Goal: Task Accomplishment & Management: Complete application form

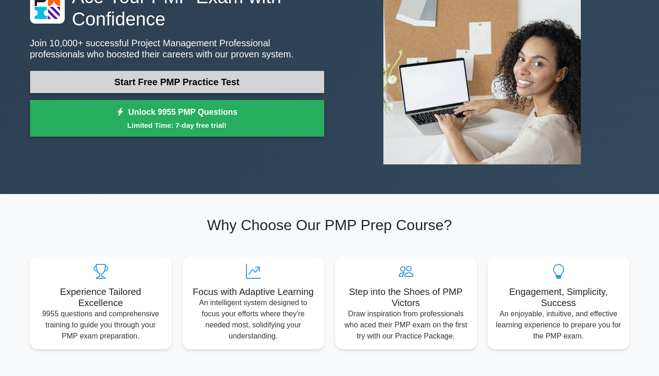
click at [220, 86] on link "Start Free PMP Practice Test" at bounding box center [177, 82] width 294 height 22
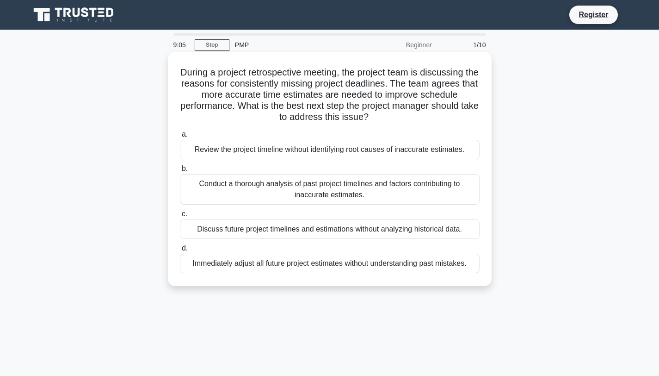
click at [278, 186] on div "Conduct a thorough analysis of past project timelines and factors contributing …" at bounding box center [330, 189] width 300 height 31
click at [180, 172] on input "b. Conduct a thorough analysis of past project timelines and factors contributi…" at bounding box center [180, 169] width 0 height 6
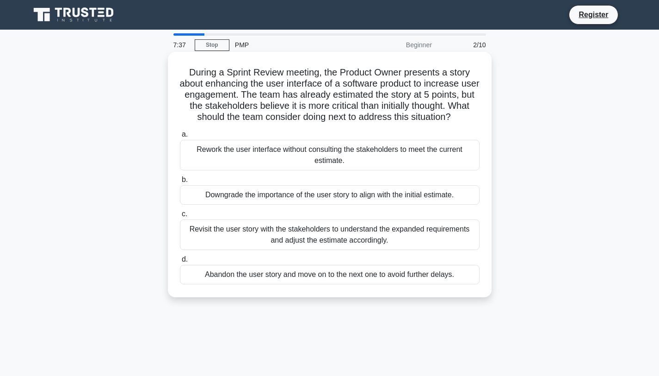
click at [226, 230] on div "Revisit the user story with the stakeholders to understand the expanded require…" at bounding box center [330, 234] width 300 height 31
click at [180, 217] on input "c. Revisit the user story with the stakeholders to understand the expanded requ…" at bounding box center [180, 214] width 0 height 6
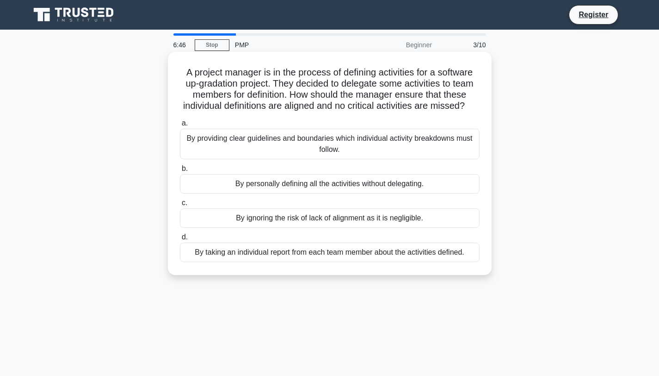
click at [260, 145] on div "By providing clear guidelines and boundaries which individual activity breakdow…" at bounding box center [330, 144] width 300 height 31
click at [180, 126] on input "a. By providing clear guidelines and boundaries which individual activity break…" at bounding box center [180, 123] width 0 height 6
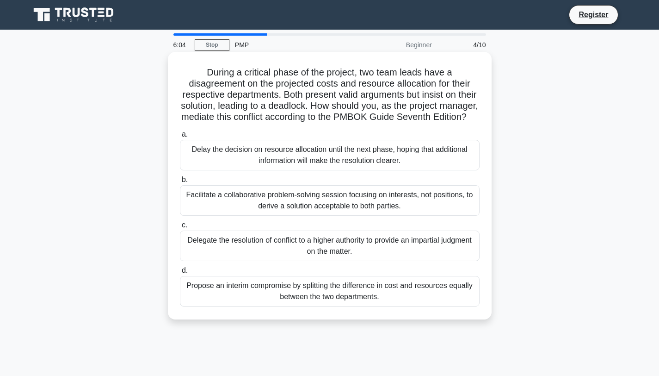
click at [283, 193] on div "Facilitate a collaborative problem-solving session focusing on interests, not p…" at bounding box center [330, 200] width 300 height 31
click at [180, 183] on input "b. Facilitate a collaborative problem-solving session focusing on interests, no…" at bounding box center [180, 180] width 0 height 6
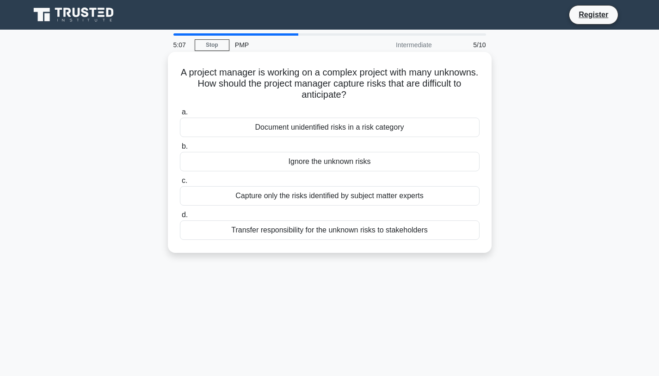
click at [325, 126] on div "Document unidentified risks in a risk category" at bounding box center [330, 127] width 300 height 19
click at [180, 115] on input "a. Document unidentified risks in a risk category" at bounding box center [180, 112] width 0 height 6
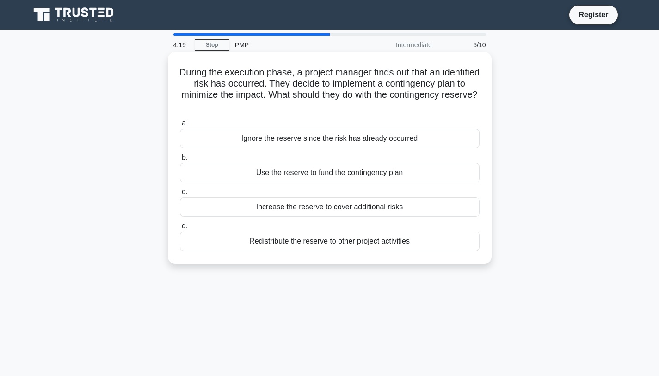
click at [267, 175] on div "Use the reserve to fund the contingency plan" at bounding box center [330, 172] width 300 height 19
click at [180, 161] on input "b. Use the reserve to fund the contingency plan" at bounding box center [180, 158] width 0 height 6
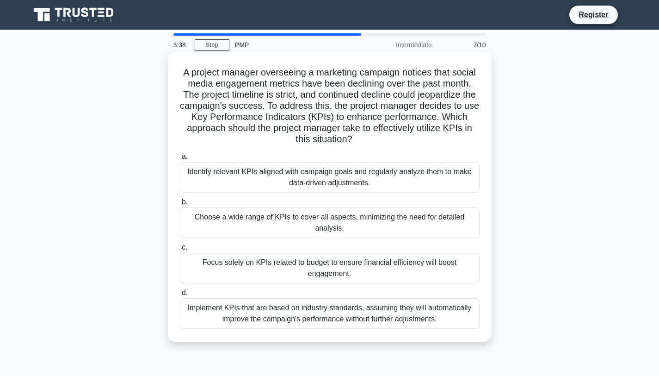
click at [330, 180] on div "Identify relevant KPIs aligned with campaign goals and regularly analyze them t…" at bounding box center [330, 177] width 300 height 31
click at [180, 160] on input "a. Identify relevant KPIs aligned with campaign goals and regularly analyze the…" at bounding box center [180, 157] width 0 height 6
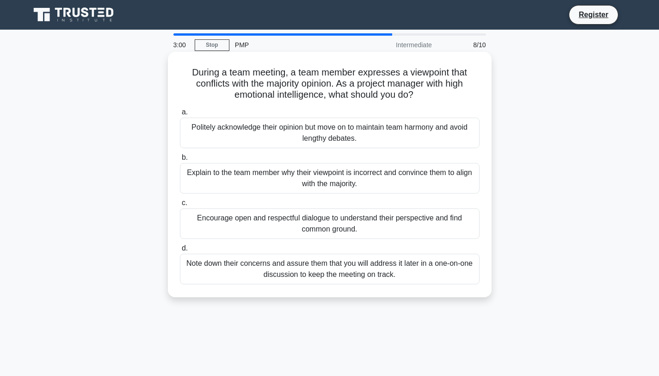
click at [339, 225] on div "Encourage open and respectful dialogue to understand their perspective and find…" at bounding box center [330, 223] width 300 height 31
click at [180, 206] on input "c. Encourage open and respectful dialogue to understand their perspective and f…" at bounding box center [180, 203] width 0 height 6
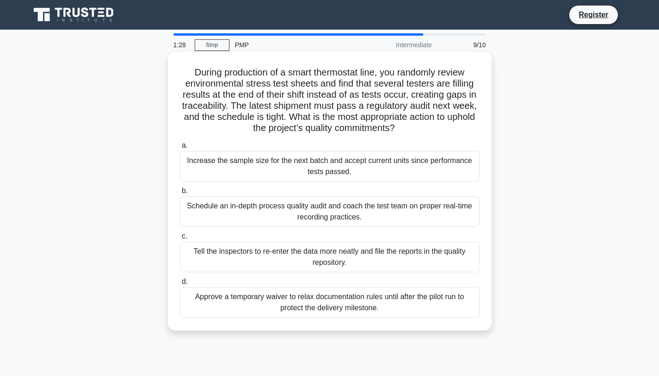
click at [225, 211] on div "Schedule an in-depth process quality audit and coach the test team on proper re…" at bounding box center [330, 211] width 300 height 31
click at [180, 194] on input "b. Schedule an in-depth process quality audit and coach the test team on proper…" at bounding box center [180, 191] width 0 height 6
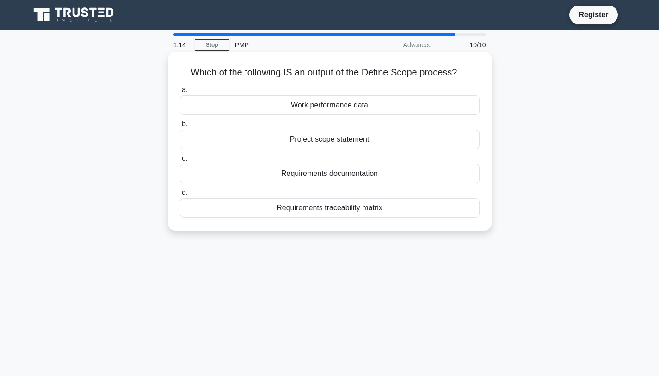
click at [345, 140] on div "Project scope statement" at bounding box center [330, 139] width 300 height 19
click at [180, 127] on input "b. Project scope statement" at bounding box center [180, 124] width 0 height 6
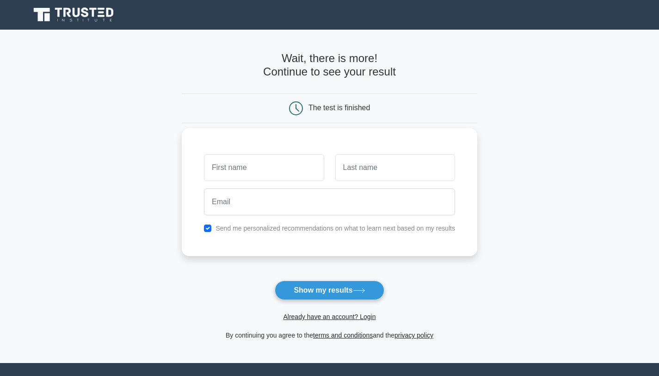
click at [262, 168] on input "text" at bounding box center [264, 167] width 120 height 27
type input "Sandeep"
click at [351, 173] on input "text" at bounding box center [396, 167] width 120 height 27
type input "Kini"
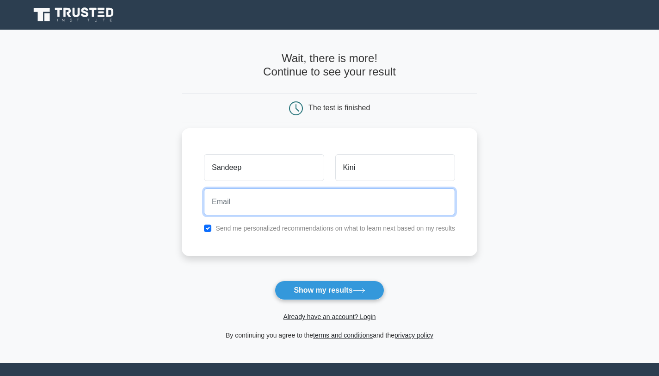
click at [299, 200] on input "email" at bounding box center [329, 201] width 251 height 27
type input "[EMAIL_ADDRESS][DOMAIN_NAME]"
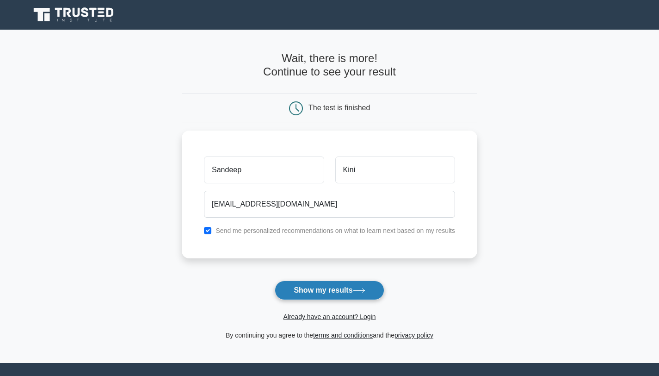
click at [317, 289] on button "Show my results" at bounding box center [329, 289] width 109 height 19
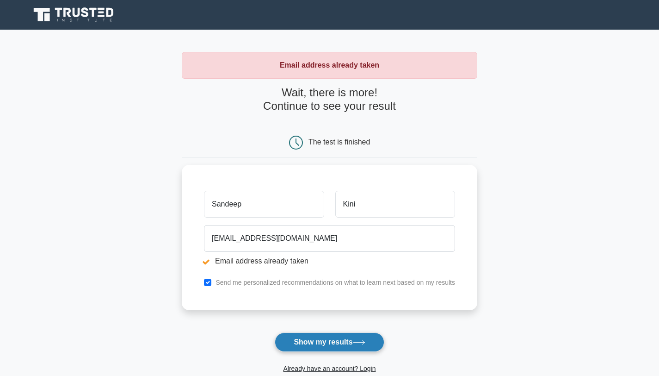
click at [324, 344] on button "Show my results" at bounding box center [329, 341] width 109 height 19
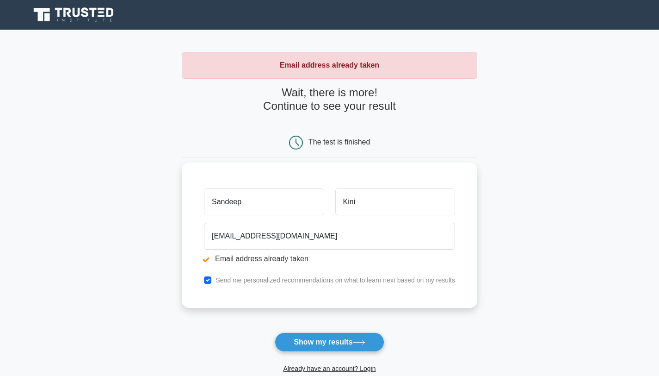
drag, startPoint x: 276, startPoint y: 206, endPoint x: 198, endPoint y: 209, distance: 78.7
click at [198, 209] on div "[PERSON_NAME][GEOGRAPHIC_DATA] [EMAIL_ADDRESS][DOMAIN_NAME] Email address alrea…" at bounding box center [330, 234] width 296 height 145
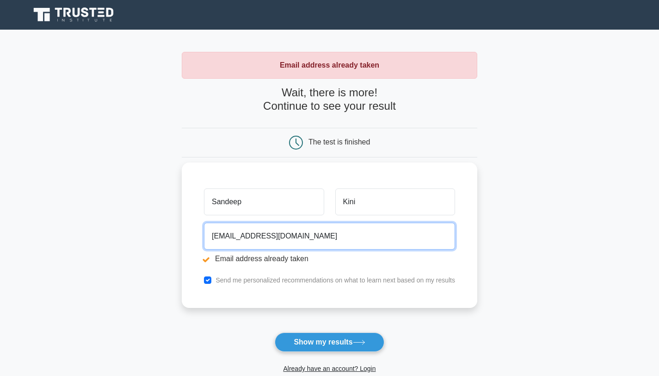
drag, startPoint x: 303, startPoint y: 239, endPoint x: 196, endPoint y: 233, distance: 107.1
click at [196, 233] on div "[PERSON_NAME][GEOGRAPHIC_DATA] [EMAIL_ADDRESS][DOMAIN_NAME] Email address alrea…" at bounding box center [330, 234] width 296 height 145
type input "[EMAIL_ADDRESS][DOMAIN_NAME]"
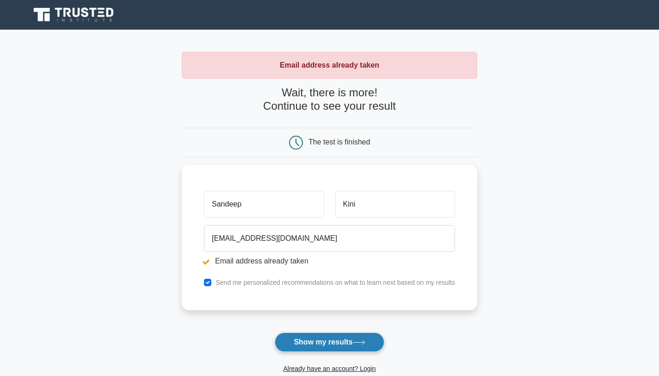
click at [319, 341] on button "Show my results" at bounding box center [329, 341] width 109 height 19
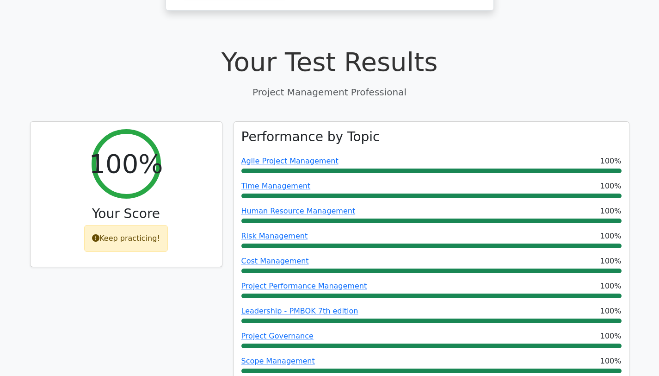
scroll to position [298, 0]
